Goal: Information Seeking & Learning: Compare options

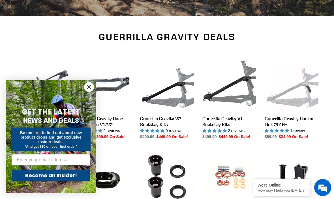
scroll to position [161, 0]
click at [88, 92] on circle "Close dialog" at bounding box center [88, 86] width 9 height 9
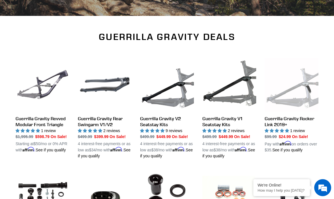
scroll to position [0, 0]
click at [21, 117] on link "Guerrilla Gravity Revved Modular Front Triangle" at bounding box center [43, 105] width 54 height 95
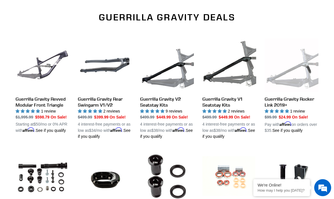
click at [151, 97] on link "Guerrilla Gravity V2 Seatstay Kits" at bounding box center [167, 88] width 54 height 101
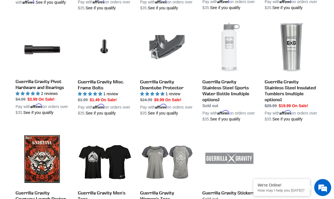
scroll to position [526, 0]
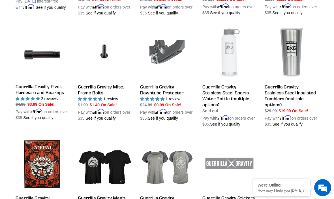
click at [84, 93] on link "Guerrilla Gravity Misc. Frame Bolts" at bounding box center [105, 73] width 54 height 95
click at [22, 94] on link "Guerrilla Gravity Pivot Hardware and Bearings" at bounding box center [43, 73] width 54 height 95
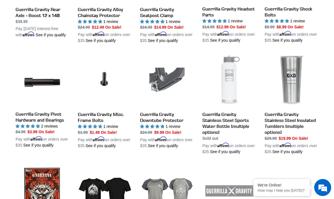
scroll to position [498, 0]
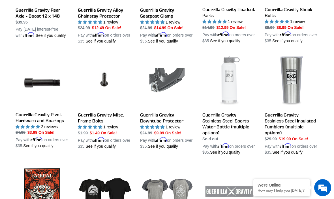
click at [289, 127] on link "Guerrilla Gravity Stainless Steel Insulated Tumblers (multiple options)" at bounding box center [292, 104] width 54 height 101
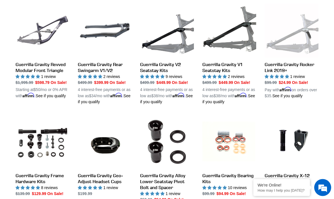
scroll to position [213, 0]
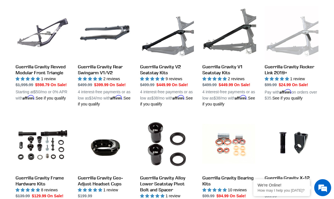
click at [56, 68] on link "Guerrilla Gravity Revved Modular Front Triangle" at bounding box center [43, 53] width 54 height 95
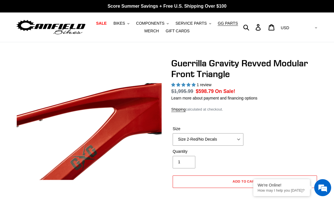
select select "highest-rating"
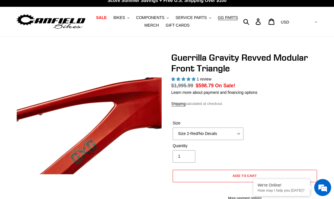
scroll to position [6, 0]
click at [239, 130] on select "Size 2-Gloss Black/No Decals Size 2-Black/Red Decals Size 2-Black/Silver Decals…" at bounding box center [208, 134] width 71 height 12
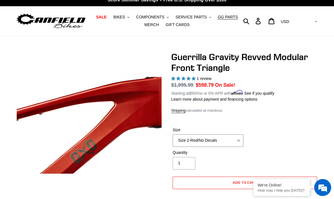
scroll to position [5, 0]
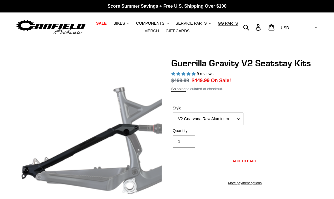
select select "highest-rating"
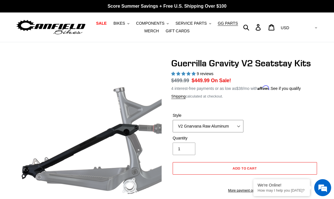
click at [239, 123] on select "V2 Gnarvana Raw Aluminum" at bounding box center [208, 126] width 71 height 12
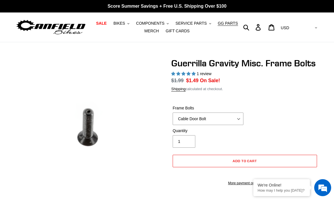
select select "highest-rating"
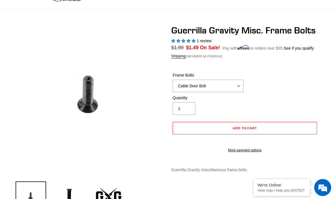
click at [311, 76] on form "Frame Bolts Cable Door Bolt X-12 Derailleur Hanger Bolt Bottle Cage Bolt Cable …" at bounding box center [244, 110] width 147 height 95
click at [237, 92] on select "Cable Door Bolt X-12 Derailleur Hanger Bolt Bottle Cage Bolt" at bounding box center [208, 86] width 71 height 12
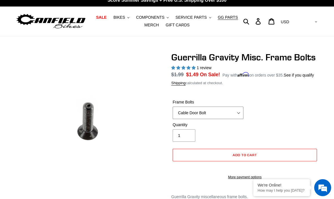
scroll to position [6, 0]
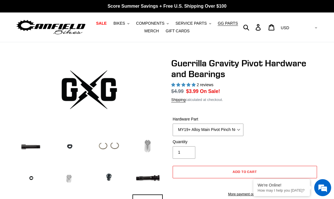
select select "highest-rating"
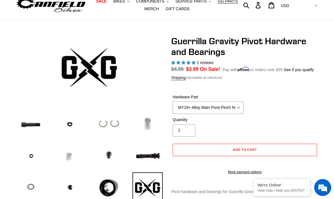
scroll to position [22, 0]
click at [236, 114] on select "MY19+ Alloy Main Pivot Pinch Nut MY19+ Main Pivot Bearing MY19+ Rocker Pivot Ax…" at bounding box center [208, 107] width 71 height 12
click at [240, 114] on select "MY19+ Alloy Main Pivot Pinch Nut MY19+ Main Pivot Bearing MY19+ Rocker Pivot Ax…" at bounding box center [208, 107] width 71 height 12
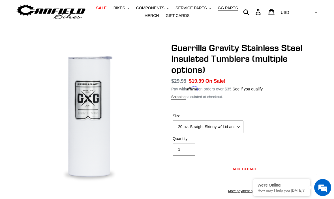
scroll to position [17, 0]
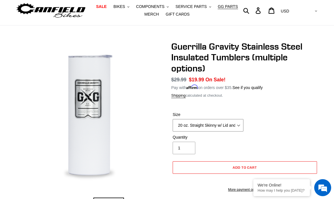
click at [239, 121] on select "20 oz. Straight Skinny w/ Lid and [PERSON_NAME] 24 oz. Tapered Slim w/ Leak Res…" at bounding box center [208, 125] width 71 height 12
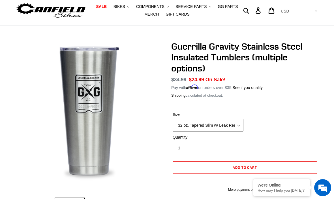
click at [234, 125] on select "20 oz. Straight Skinny w/ Lid and [PERSON_NAME] 24 oz. Tapered Slim w/ Leak Res…" at bounding box center [208, 125] width 71 height 12
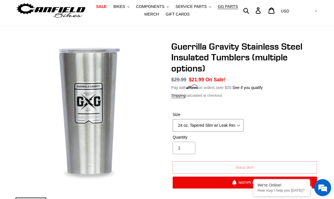
click at [234, 126] on select "20 oz. Straight Skinny w/ Lid and Straw - White 24 oz. Tapered Slim w/ Leak Res…" at bounding box center [208, 125] width 71 height 12
select select "20 oz. Straight Skinny w/ Lid and Straw - White"
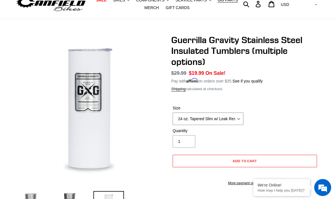
scroll to position [21, 0]
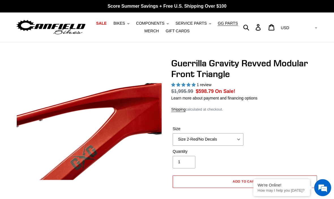
select select "highest-rating"
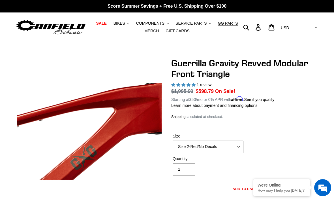
click at [239, 145] on select "Size 2-Gloss Black/No Decals Size 2-Black/Red Decals Size 2-Black/Silver Decals…" at bounding box center [208, 147] width 71 height 12
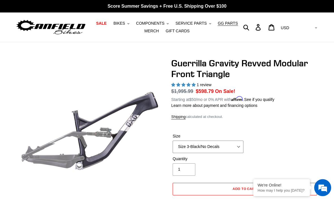
click at [239, 145] on select "Size 2-Gloss Black/No Decals Size 2-Black/Red Decals Size 2-Black/Silver Decals…" at bounding box center [208, 147] width 71 height 12
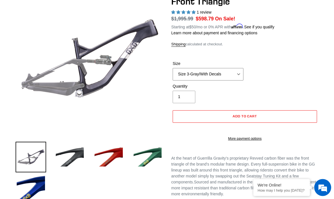
scroll to position [73, 0]
click at [75, 155] on img at bounding box center [70, 157] width 31 height 31
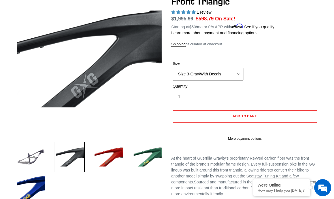
click at [236, 71] on select "Size 2-Gloss Black/No Decals Size 2-Black/Red Decals Size 2-Black/Silver Decals…" at bounding box center [208, 74] width 71 height 12
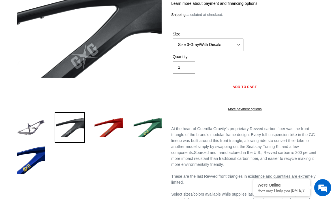
scroll to position [103, 0]
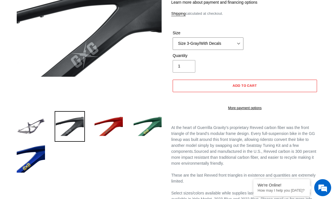
click at [237, 43] on select "Size 2-Gloss Black/No Decals Size 2-Black/Red Decals Size 2-Black/Silver Decals…" at bounding box center [208, 43] width 71 height 12
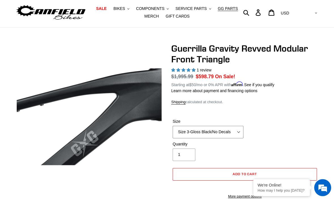
scroll to position [14, 0]
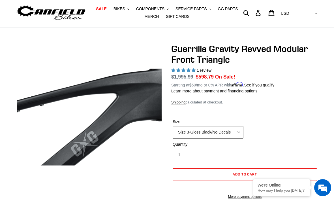
click at [232, 134] on select "Size 2-Gloss Black/No Decals Size 2-Black/Red Decals Size 2-Black/Silver Decals…" at bounding box center [208, 132] width 71 height 12
select select "Size 3-Gray/With Decals"
click at [230, 133] on select "Size 2-Gloss Black/No Decals Size 2-Black/Red Decals Size 2-Black/Silver Decals…" at bounding box center [208, 132] width 71 height 12
